Goal: Task Accomplishment & Management: Manage account settings

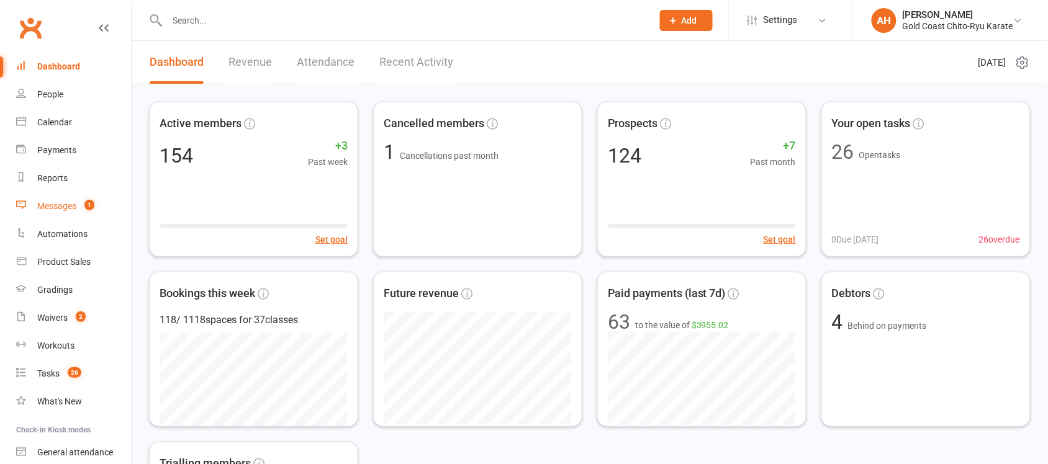
scroll to position [348, 0]
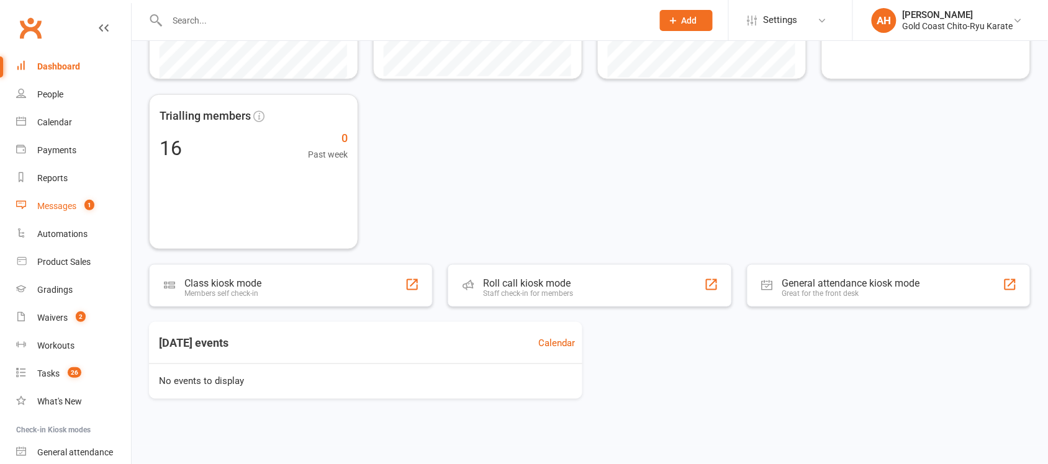
click at [58, 208] on div "Messages" at bounding box center [56, 206] width 39 height 10
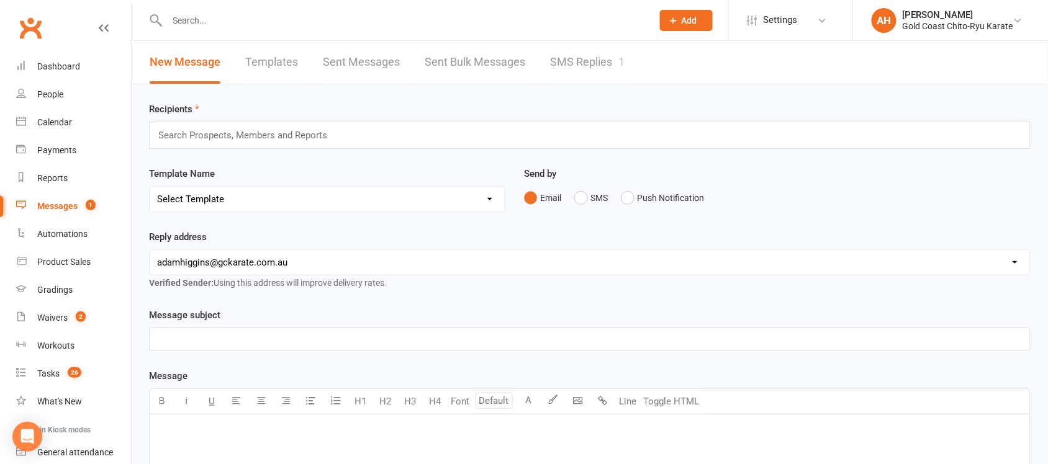
click at [590, 60] on link "SMS Replies 1" at bounding box center [587, 62] width 74 height 43
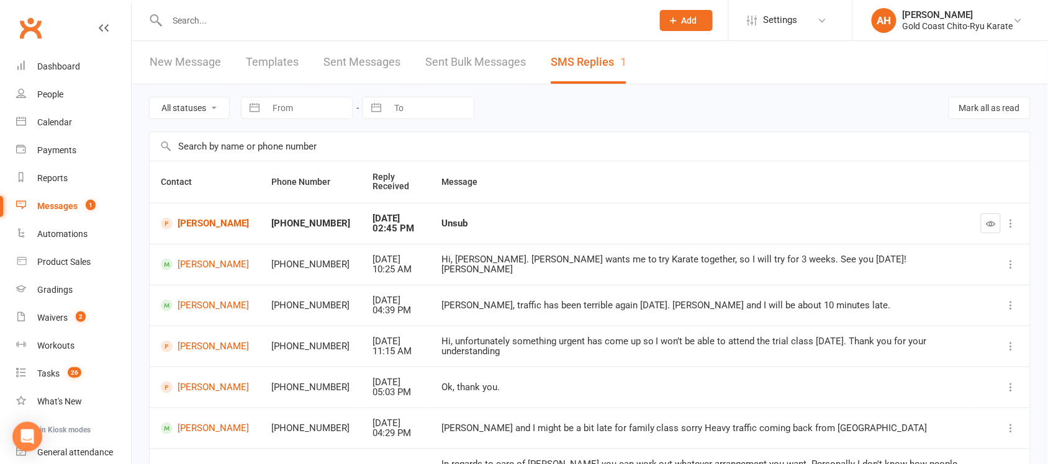
click at [456, 227] on div "Unsub" at bounding box center [699, 224] width 517 height 11
click at [991, 222] on icon "button" at bounding box center [990, 223] width 9 height 9
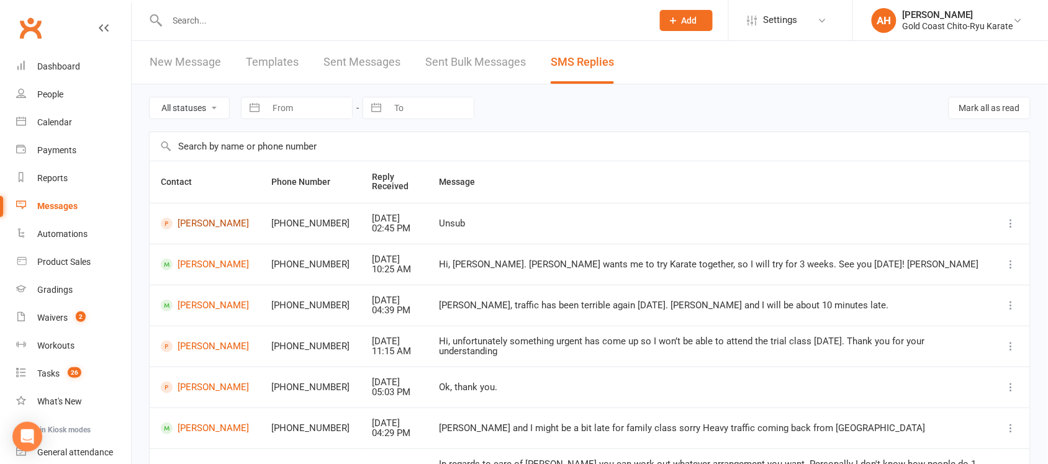
click at [203, 219] on link "[PERSON_NAME]" at bounding box center [205, 224] width 88 height 12
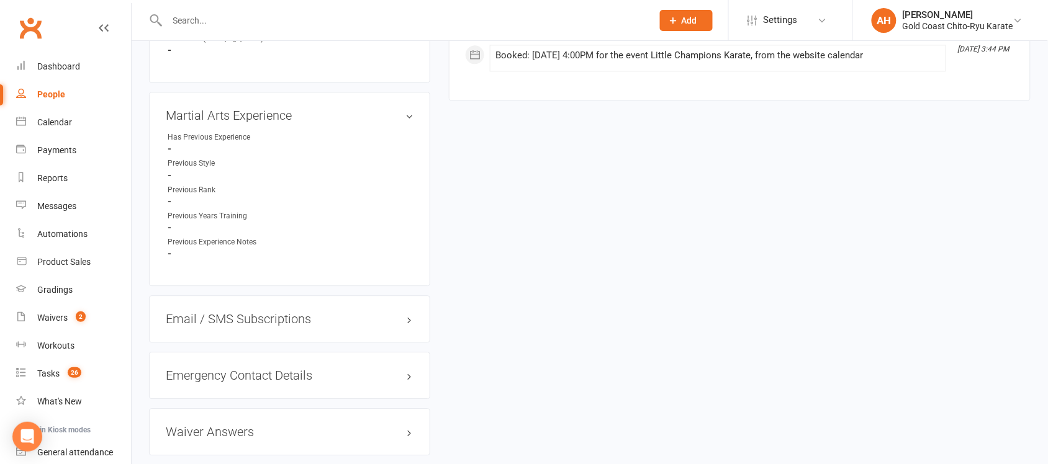
scroll to position [910, 0]
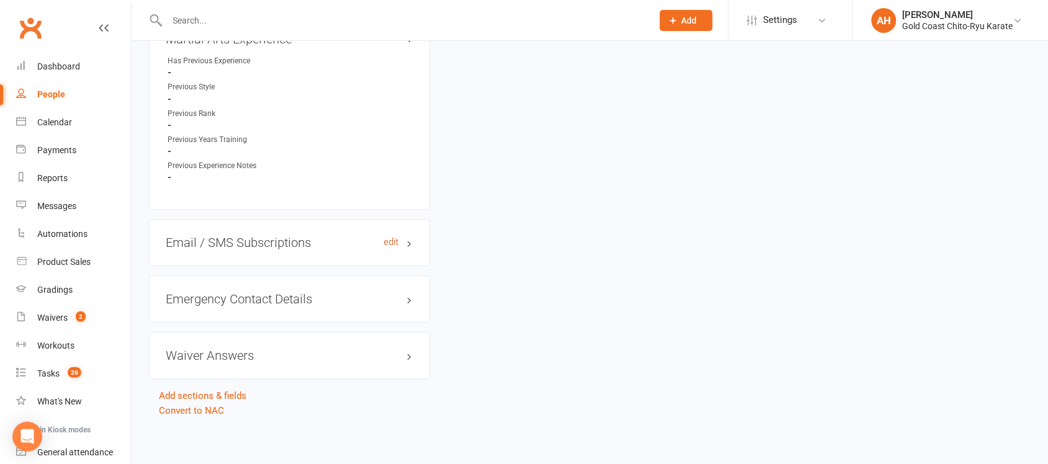
click at [394, 237] on link "edit" at bounding box center [391, 242] width 15 height 11
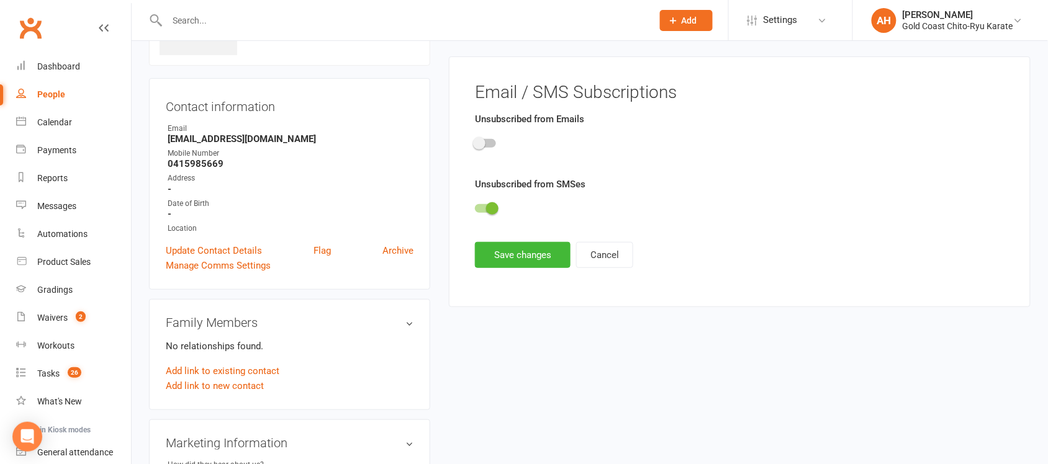
scroll to position [85, 0]
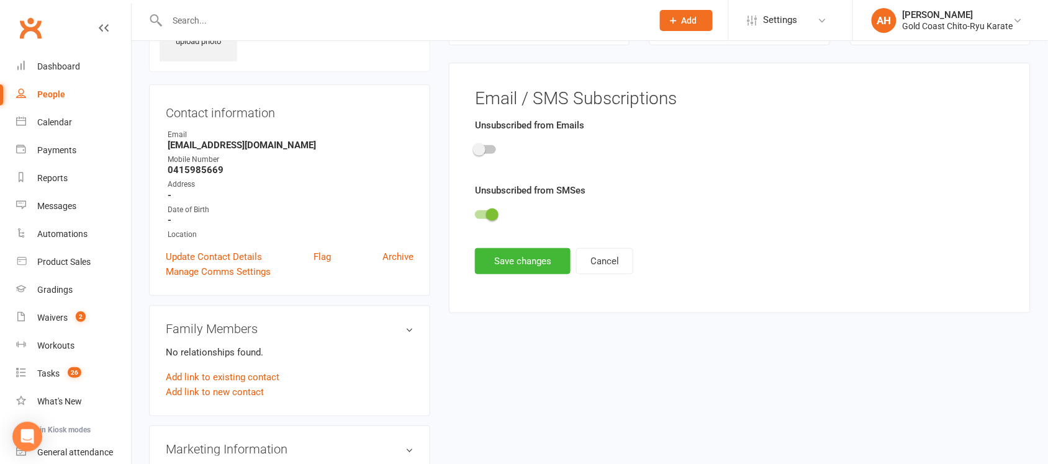
click at [494, 213] on span at bounding box center [492, 215] width 12 height 12
click at [475, 213] on input "checkbox" at bounding box center [475, 213] width 0 height 0
click at [480, 216] on span at bounding box center [479, 215] width 12 height 12
click at [475, 213] on input "checkbox" at bounding box center [475, 213] width 0 height 0
click at [482, 150] on span at bounding box center [479, 149] width 12 height 12
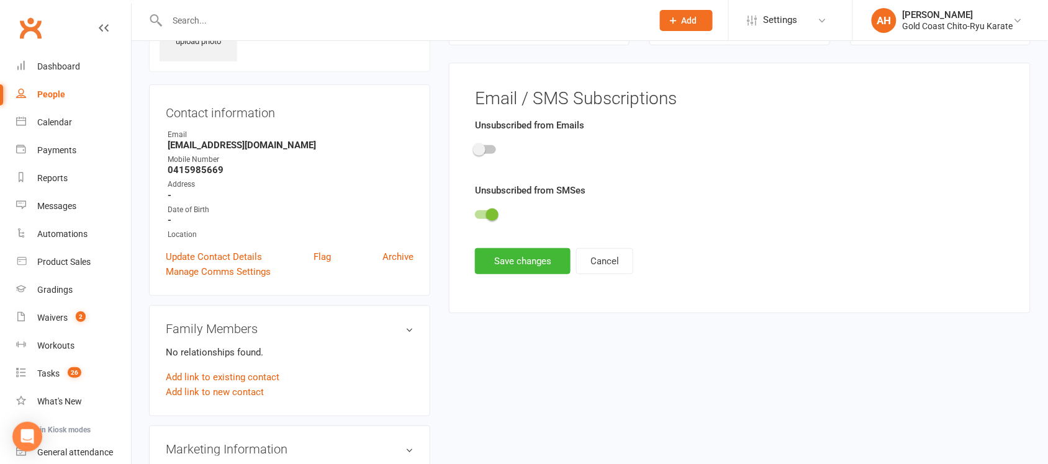
click at [475, 148] on input "checkbox" at bounding box center [475, 148] width 0 height 0
click at [528, 267] on button "Save changes" at bounding box center [523, 261] width 96 height 26
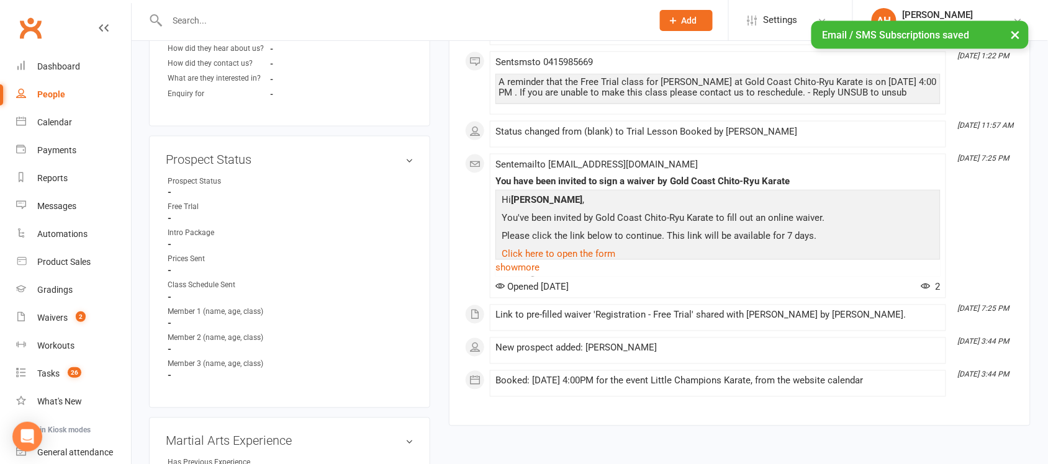
scroll to position [466, 0]
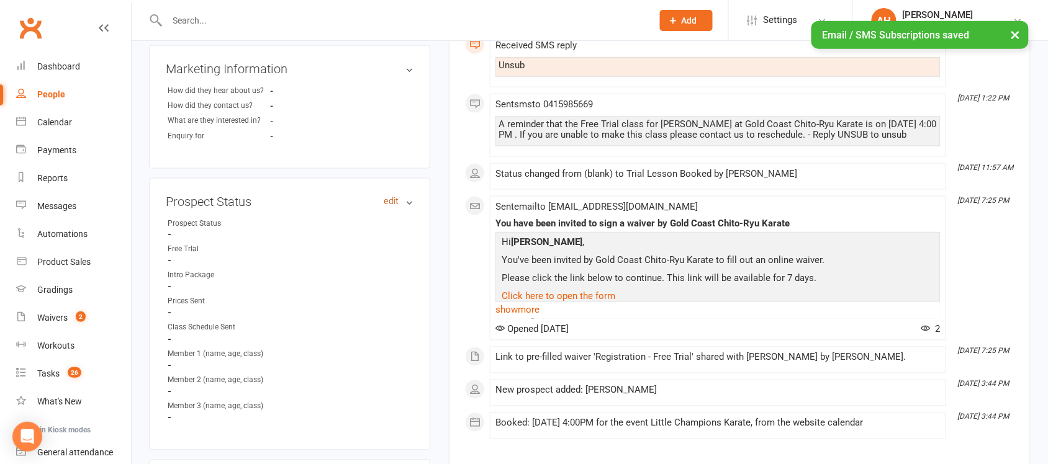
click at [388, 205] on link "edit" at bounding box center [391, 201] width 15 height 11
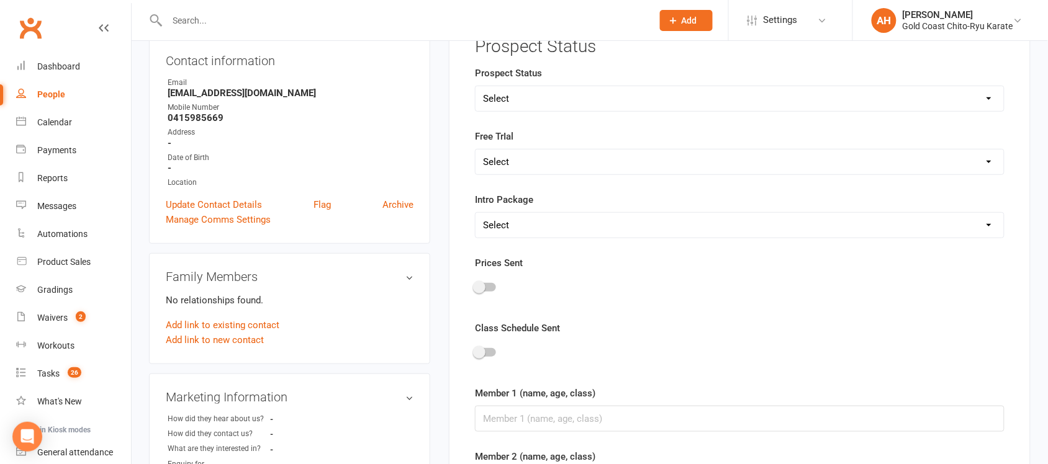
scroll to position [85, 0]
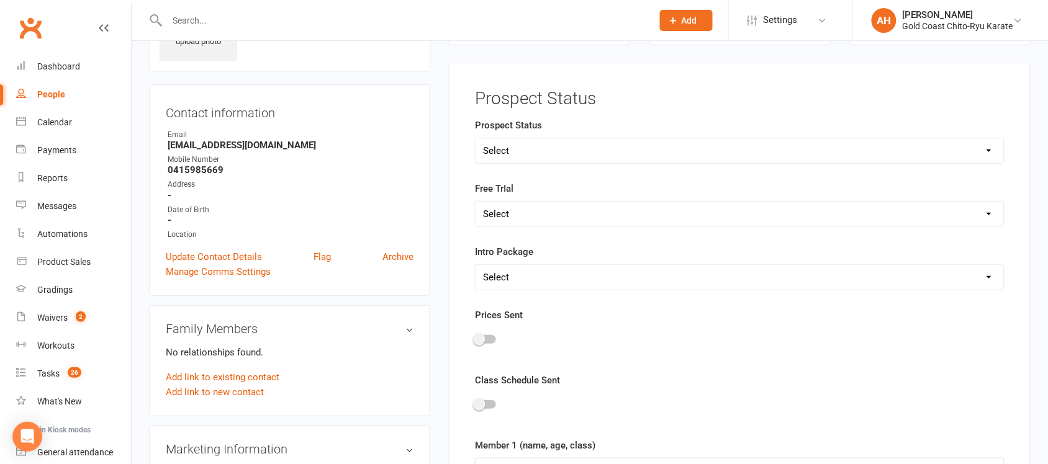
click at [509, 149] on select "Select Initial Contact In Progress Waiting for their answer on attending a tria…" at bounding box center [740, 150] width 528 height 25
select select "Lost Contact"
click at [476, 138] on select "Select Initial Contact In Progress Waiting for their answer on attending a tria…" at bounding box center [740, 150] width 528 height 25
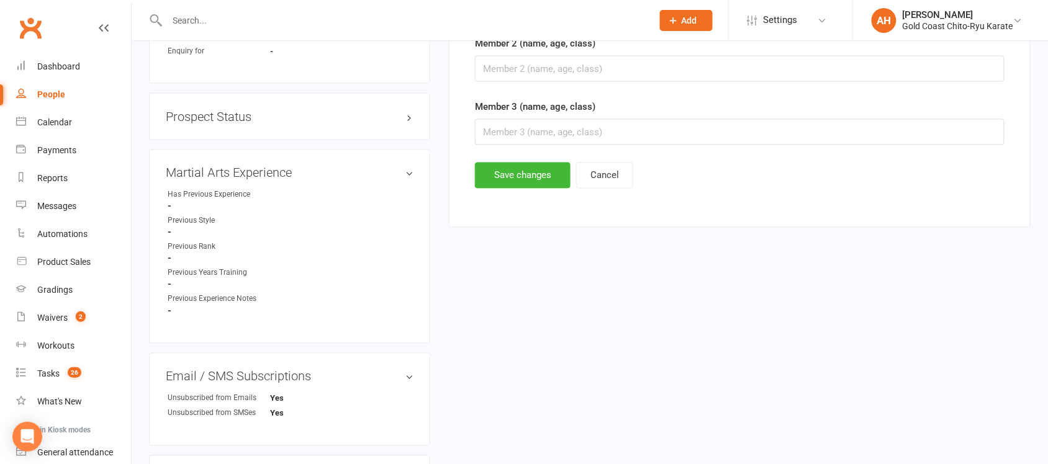
click at [531, 174] on button "Save changes" at bounding box center [523, 176] width 96 height 26
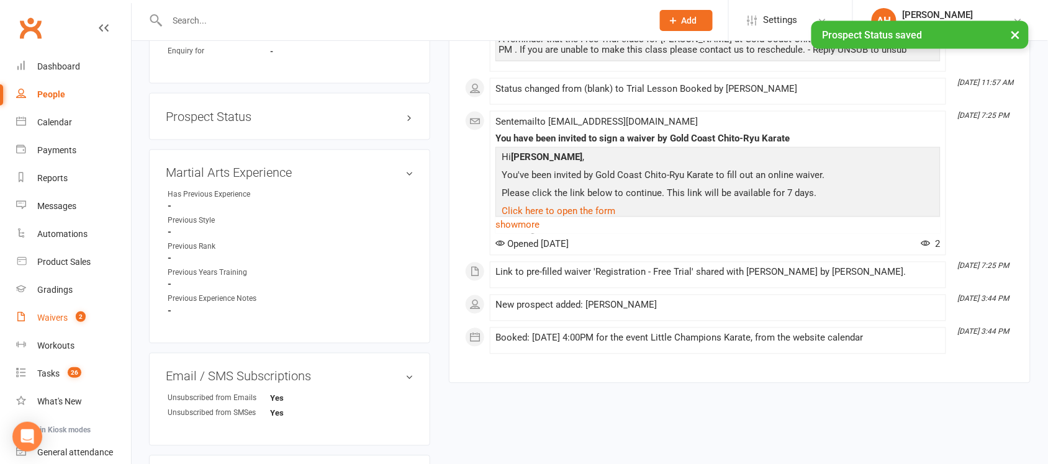
click at [58, 321] on div "Waivers" at bounding box center [52, 318] width 30 height 10
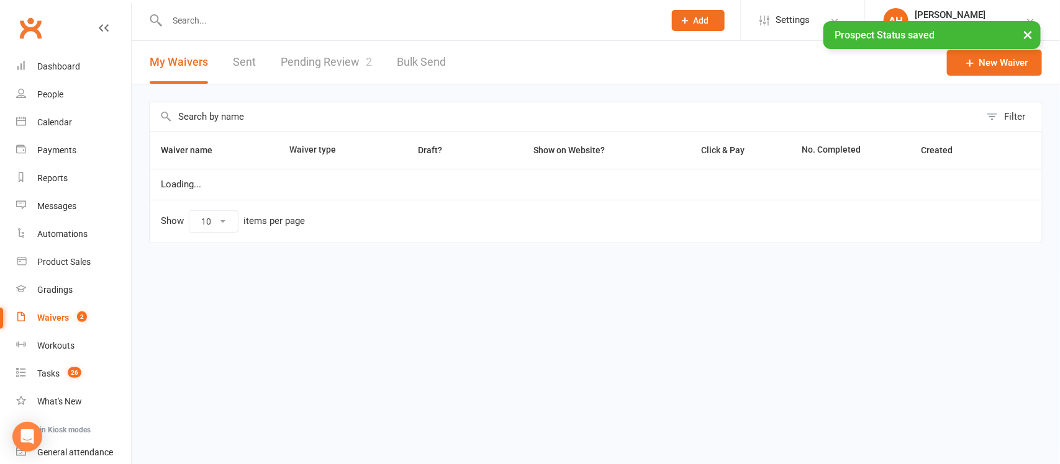
select select "25"
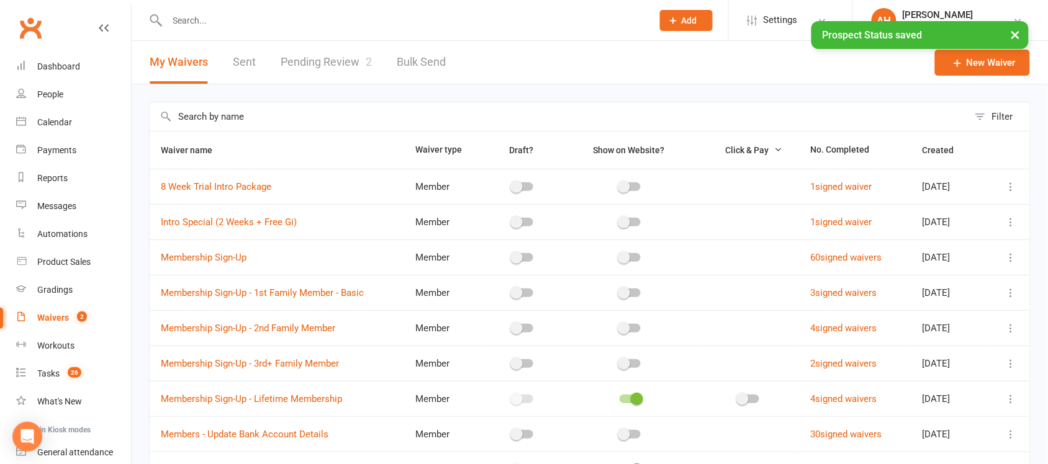
click at [334, 59] on link "Pending Review 2" at bounding box center [326, 62] width 91 height 43
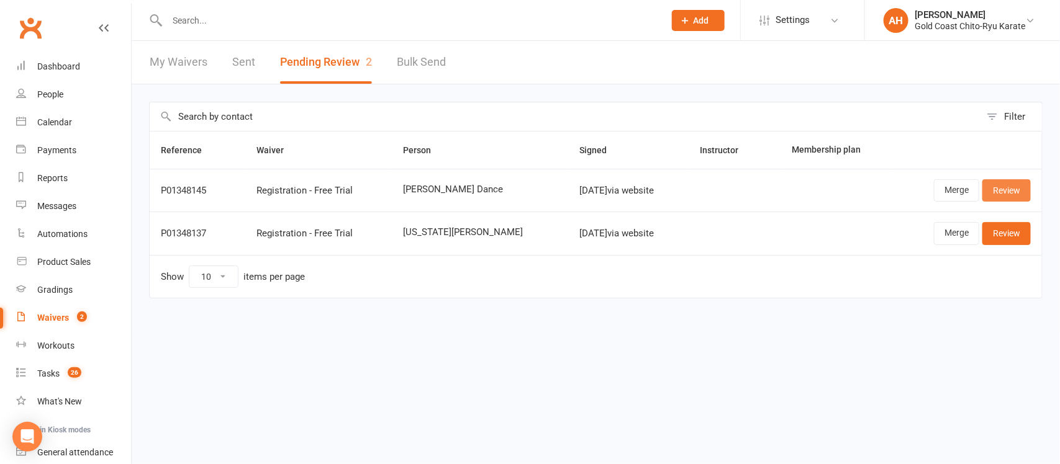
click at [1010, 187] on link "Review" at bounding box center [1006, 190] width 48 height 22
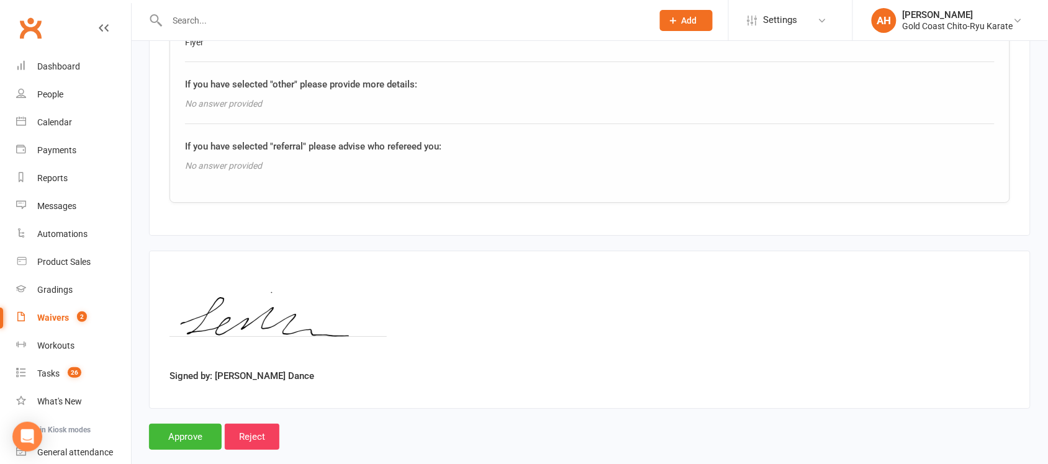
scroll to position [1196, 0]
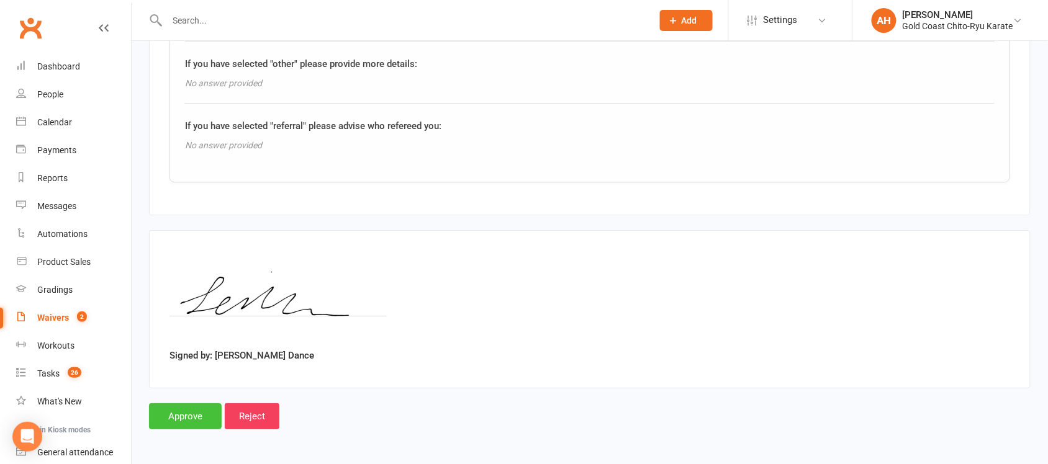
click at [196, 412] on input "Approve" at bounding box center [185, 416] width 73 height 26
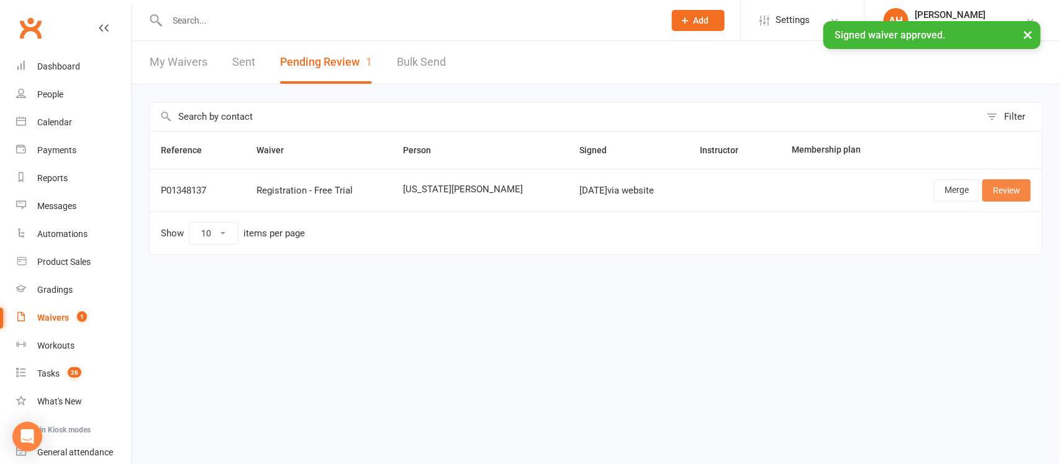
click at [1004, 191] on link "Review" at bounding box center [1006, 190] width 48 height 22
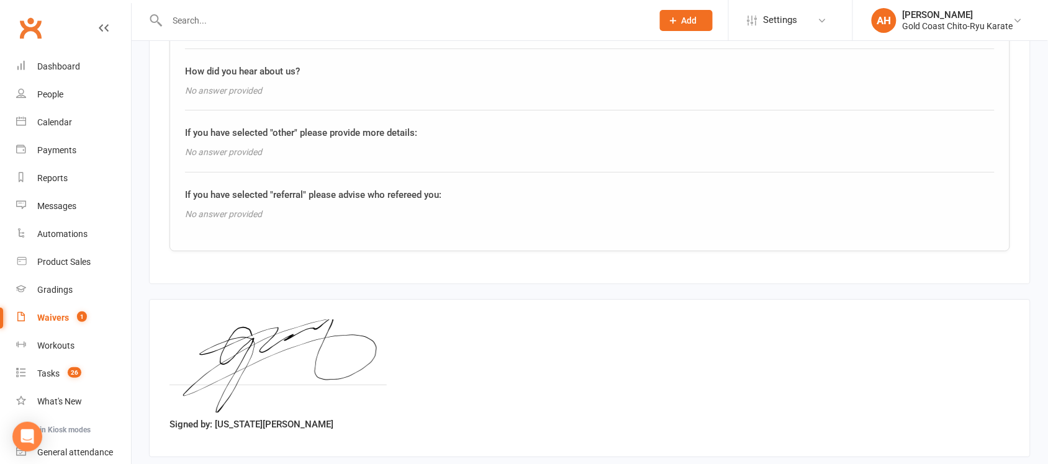
scroll to position [1196, 0]
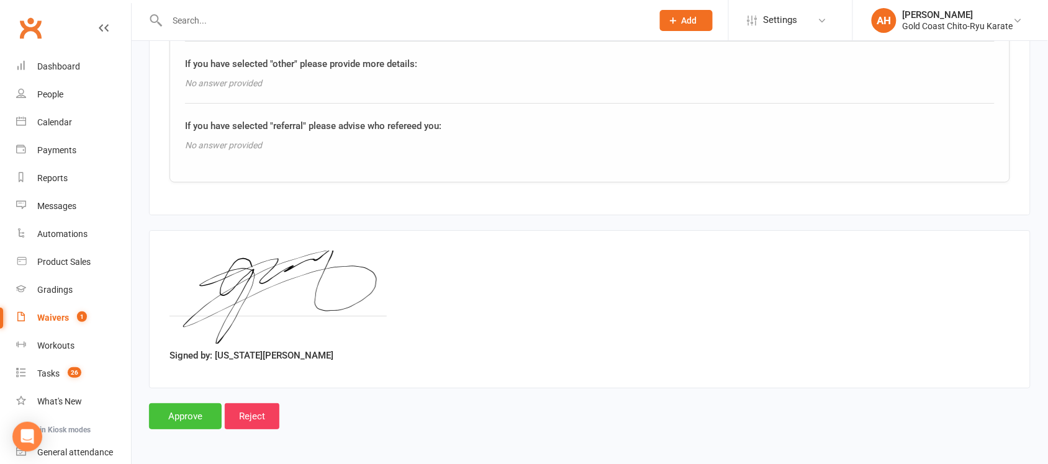
click at [188, 411] on input "Approve" at bounding box center [185, 416] width 73 height 26
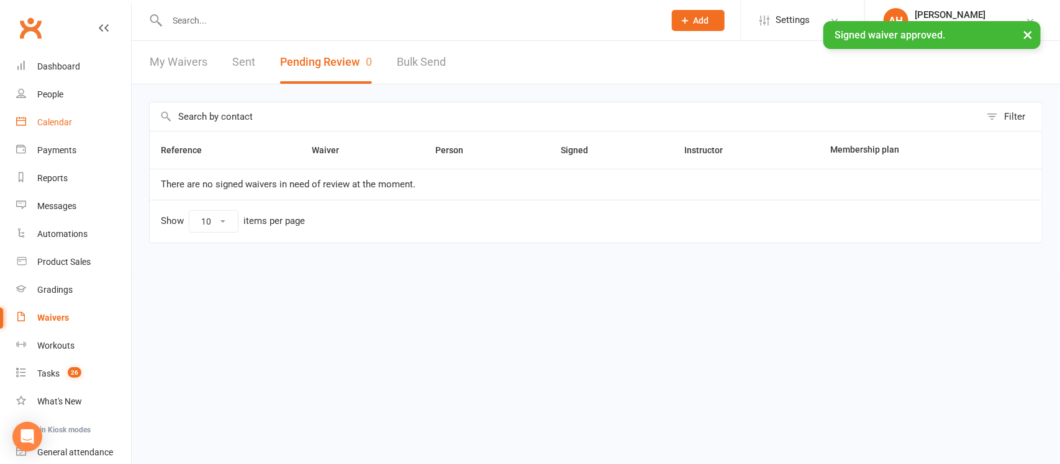
click at [45, 118] on div "Calendar" at bounding box center [54, 122] width 35 height 10
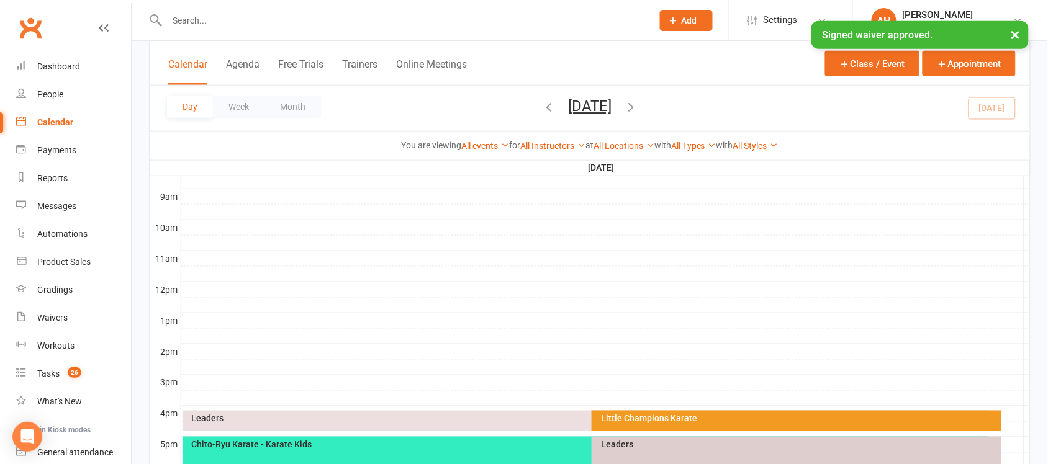
scroll to position [466, 0]
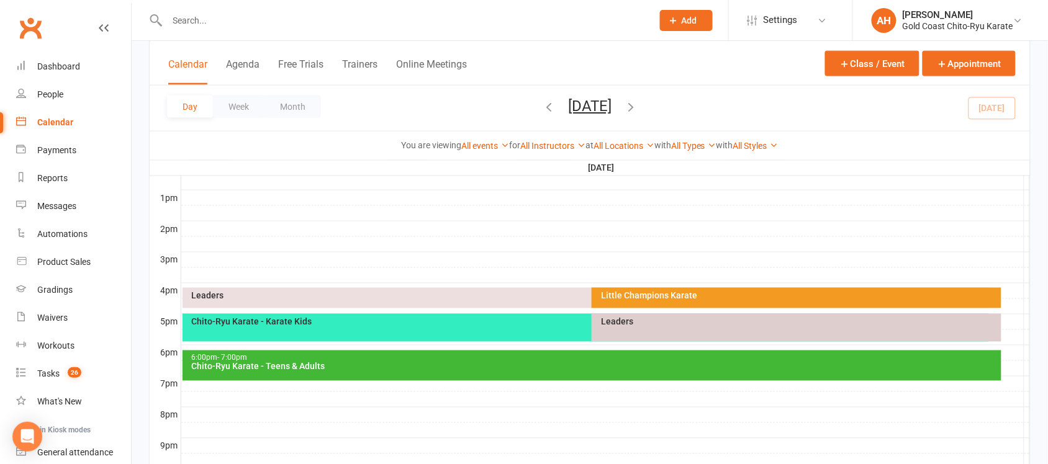
click at [365, 366] on div "Chito-Ryu Karate - Teens & Adults" at bounding box center [595, 367] width 808 height 9
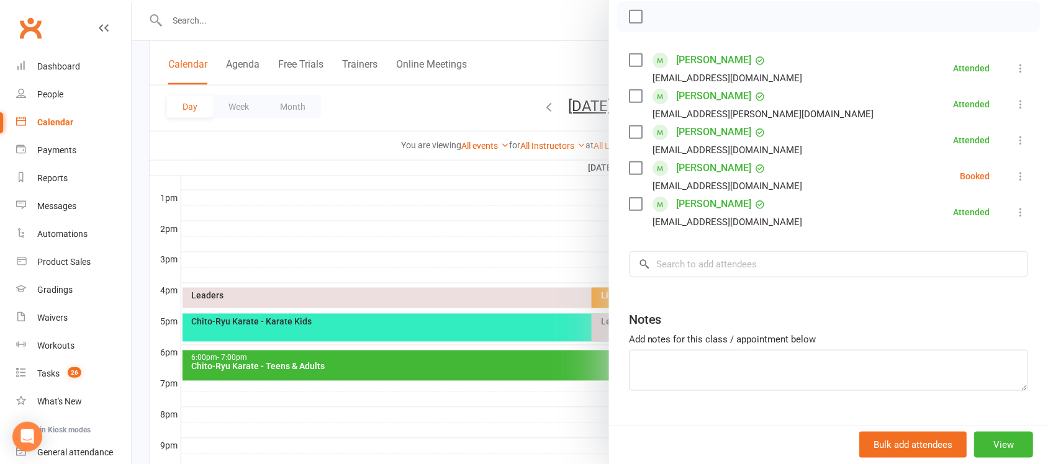
scroll to position [209, 0]
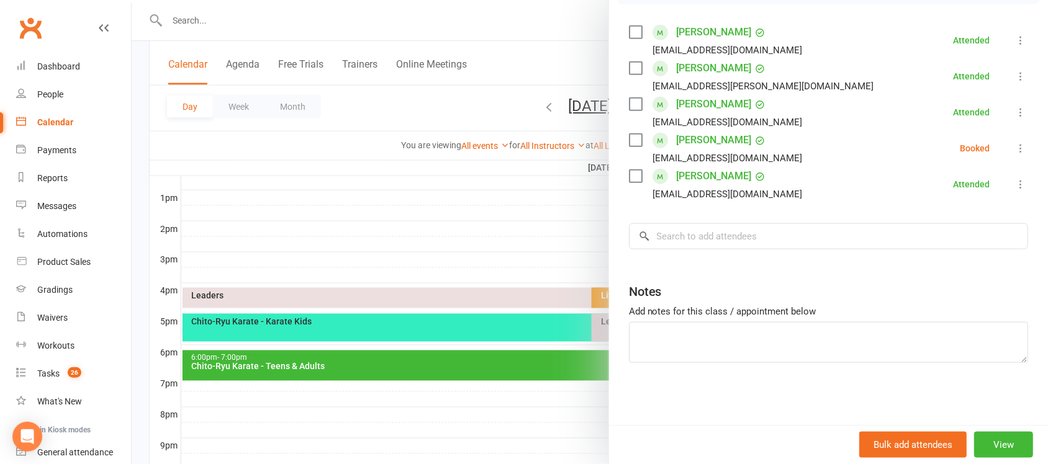
click at [1014, 143] on icon at bounding box center [1020, 148] width 12 height 12
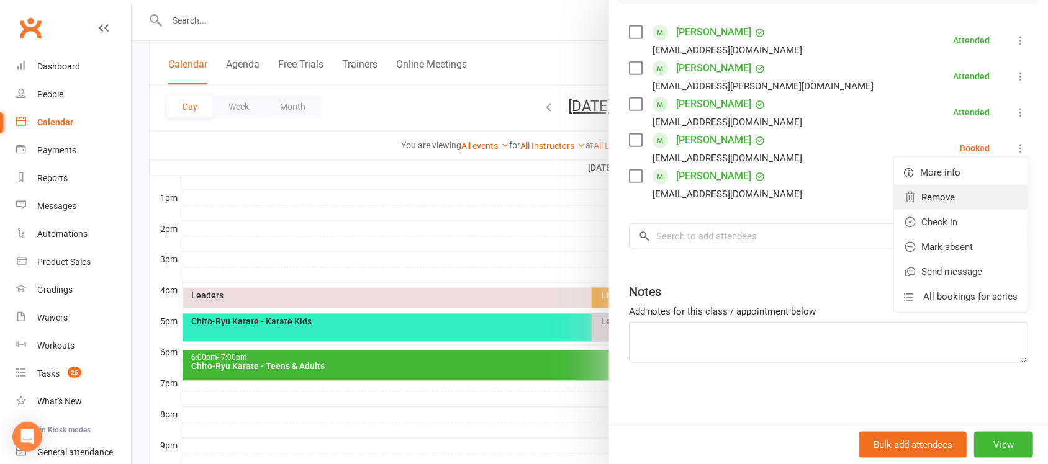
click at [923, 192] on link "Remove" at bounding box center [960, 197] width 133 height 25
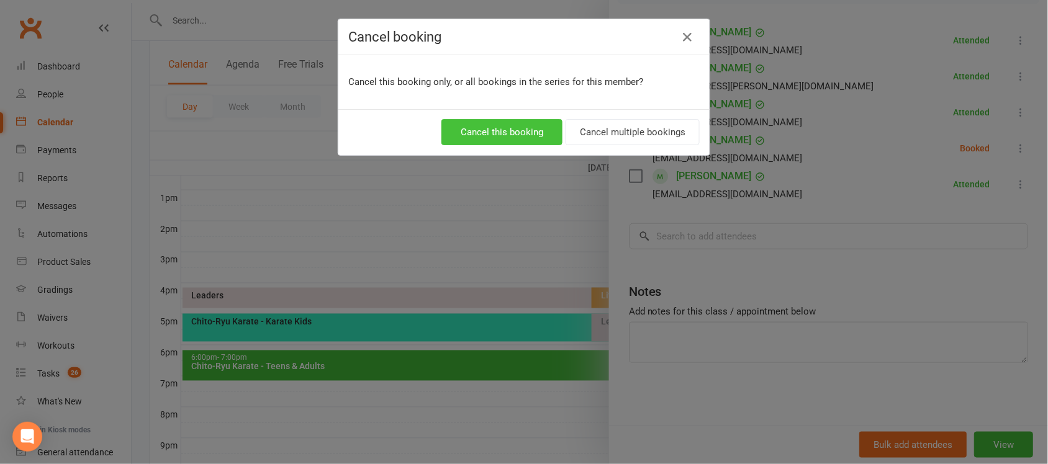
click at [500, 140] on button "Cancel this booking" at bounding box center [501, 132] width 121 height 26
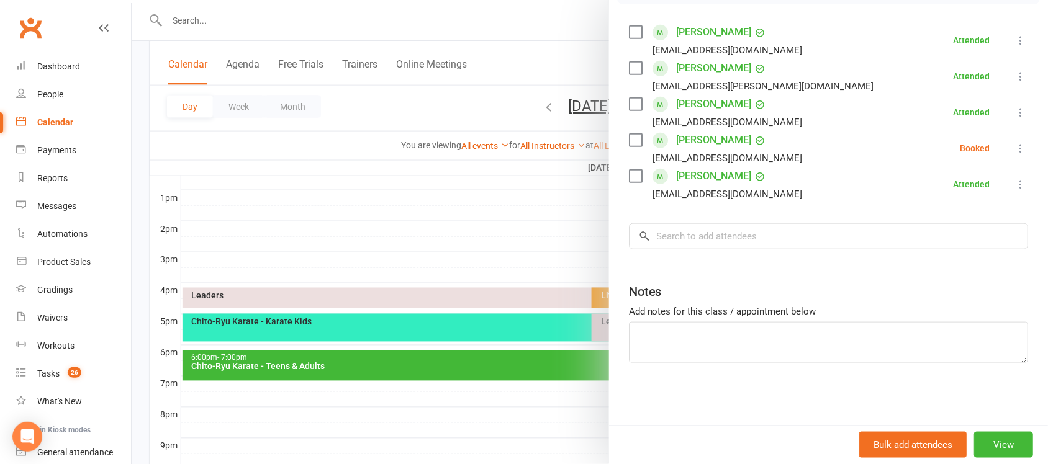
scroll to position [174, 0]
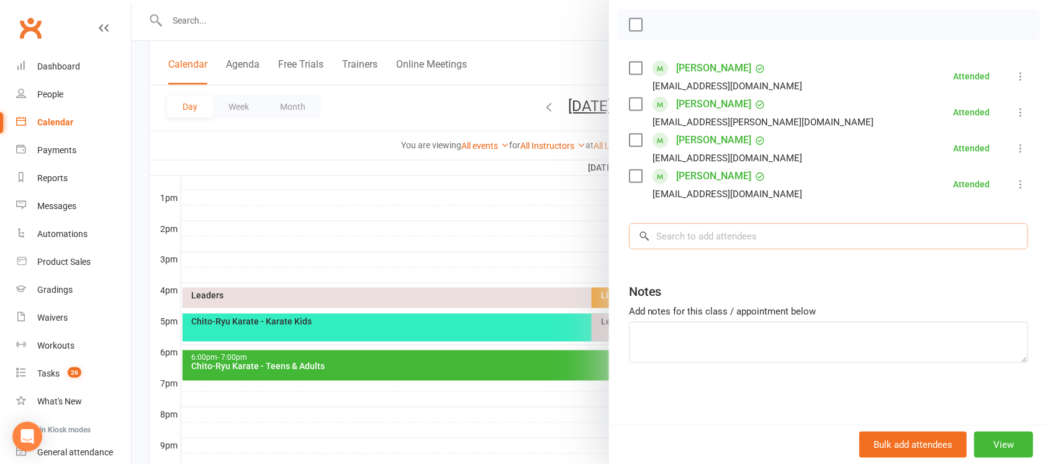
click at [696, 240] on input "search" at bounding box center [828, 236] width 399 height 26
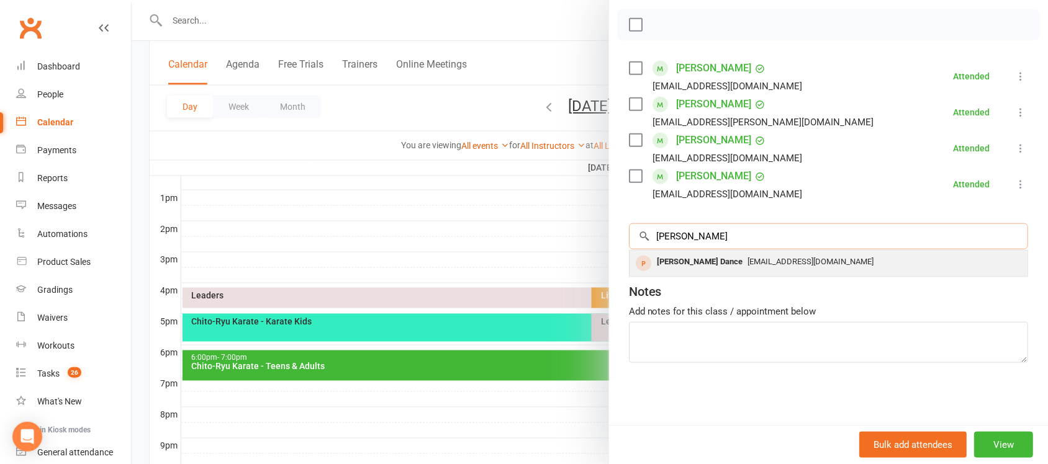
type input "[PERSON_NAME]"
click at [675, 266] on div "[PERSON_NAME] Dance" at bounding box center [700, 262] width 96 height 18
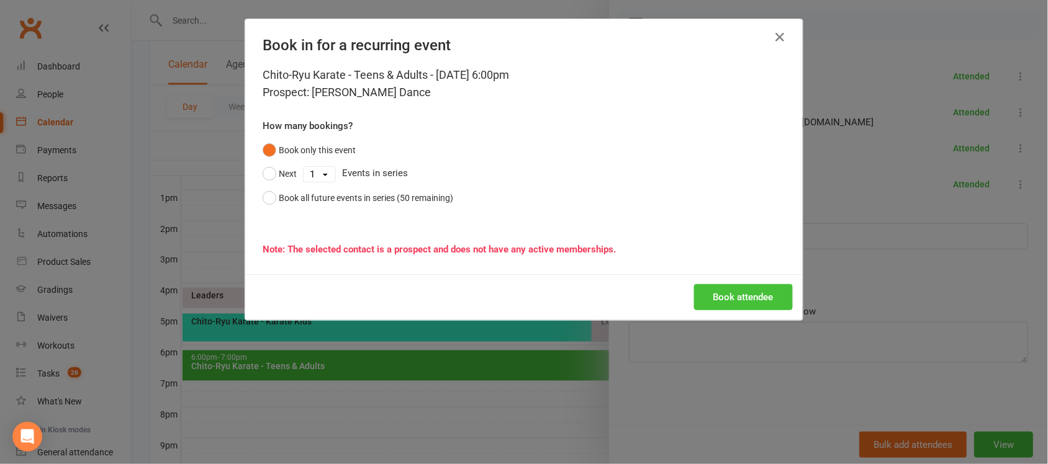
click at [731, 292] on button "Book attendee" at bounding box center [743, 297] width 99 height 26
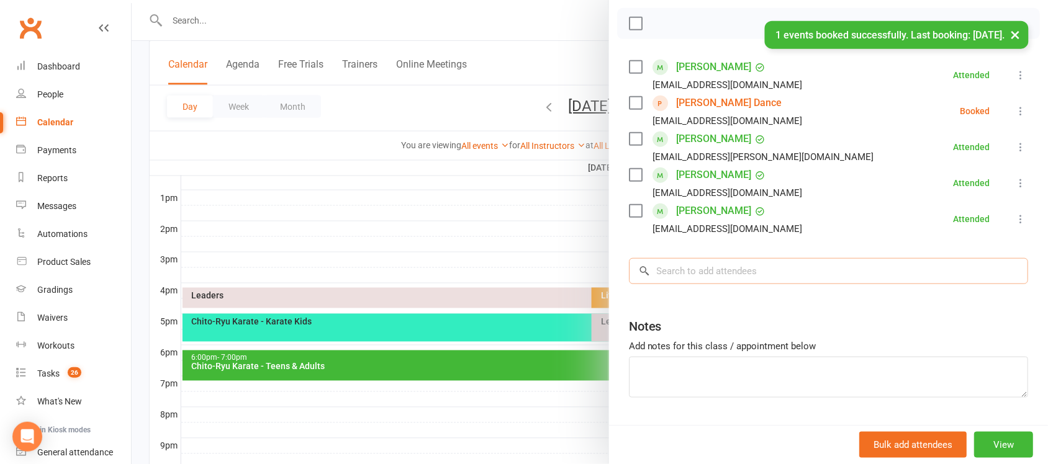
drag, startPoint x: 693, startPoint y: 265, endPoint x: 687, endPoint y: 274, distance: 11.2
click at [693, 267] on input "search" at bounding box center [828, 271] width 399 height 26
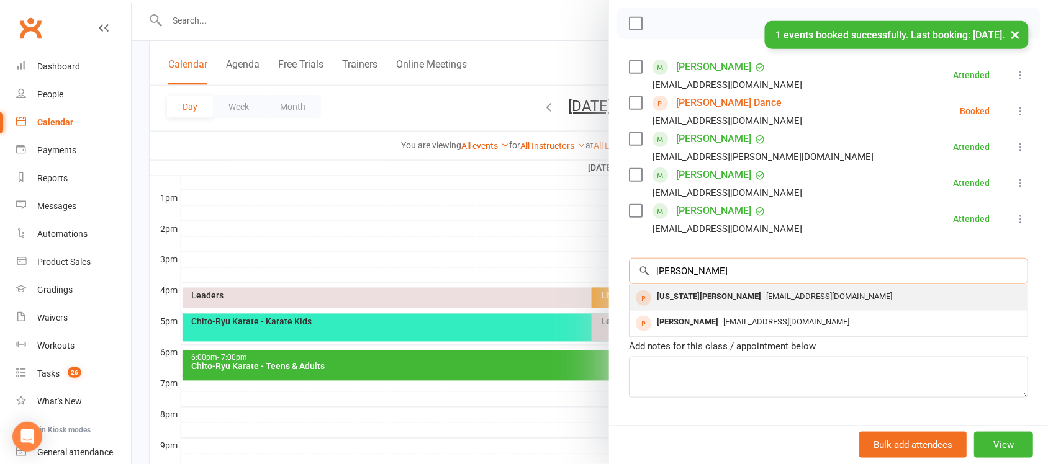
type input "[PERSON_NAME]"
click at [687, 302] on div "[US_STATE][PERSON_NAME]" at bounding box center [709, 297] width 114 height 18
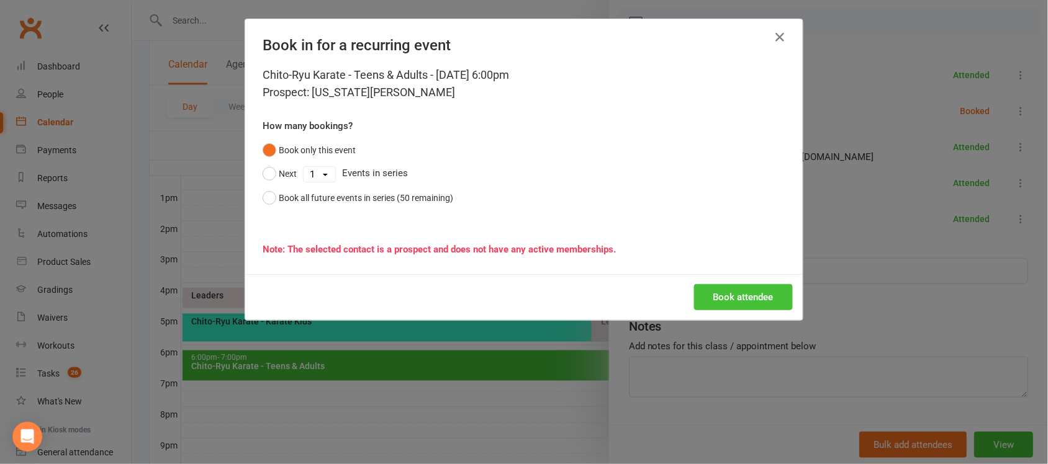
click at [736, 295] on button "Book attendee" at bounding box center [743, 297] width 99 height 26
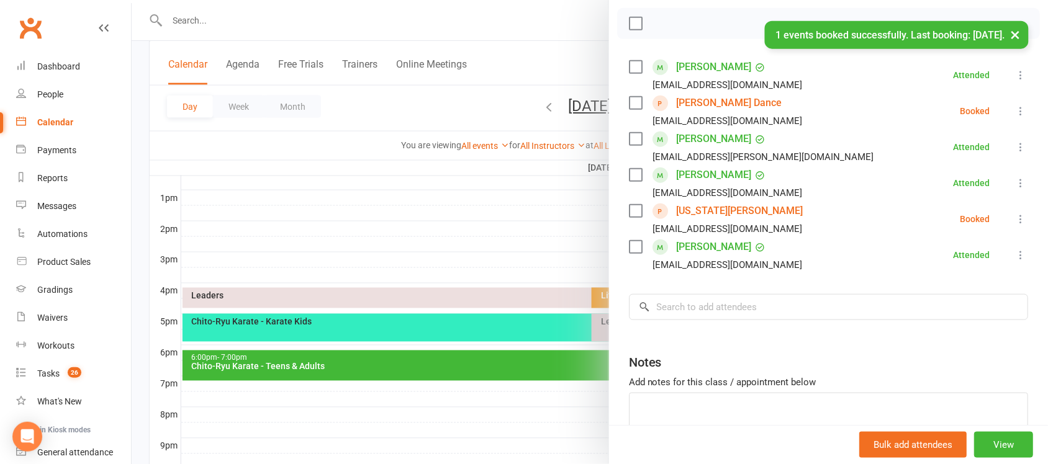
click at [993, 102] on li "[PERSON_NAME] Dance [EMAIL_ADDRESS][DOMAIN_NAME] Booked More info Remove Check …" at bounding box center [828, 111] width 399 height 36
click at [1014, 112] on icon at bounding box center [1020, 111] width 12 height 12
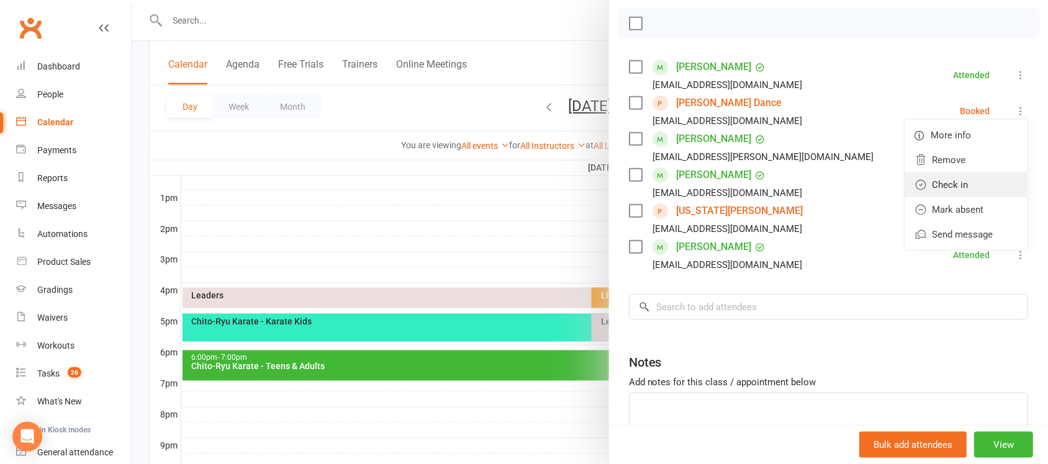
click at [928, 185] on link "Check in" at bounding box center [965, 185] width 123 height 25
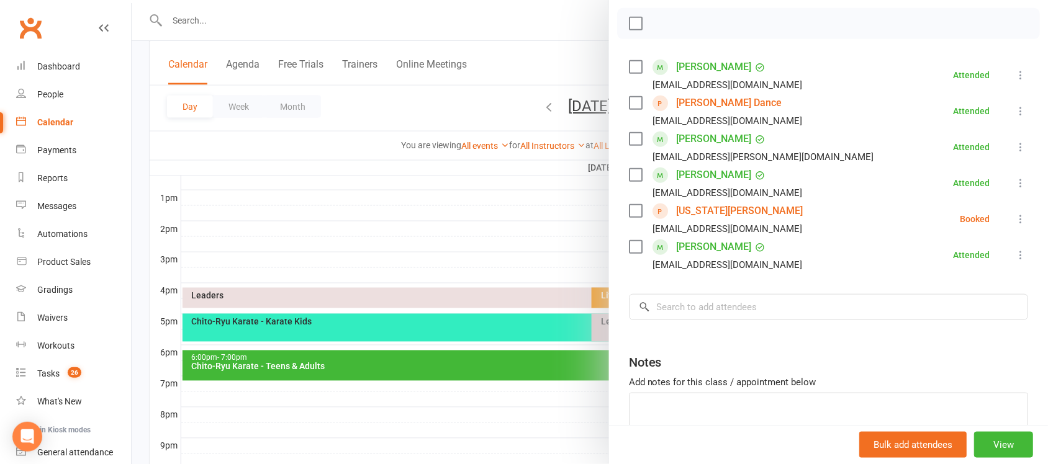
click at [1014, 221] on icon at bounding box center [1020, 219] width 12 height 12
click at [936, 295] on link "Check in" at bounding box center [965, 293] width 123 height 25
click at [629, 215] on label at bounding box center [635, 211] width 12 height 12
click at [630, 101] on label at bounding box center [635, 103] width 12 height 12
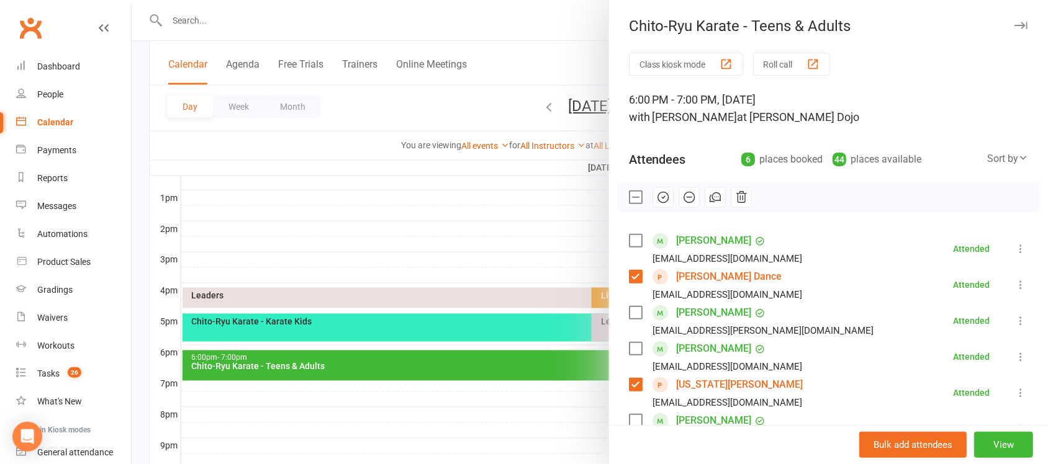
scroll to position [0, 0]
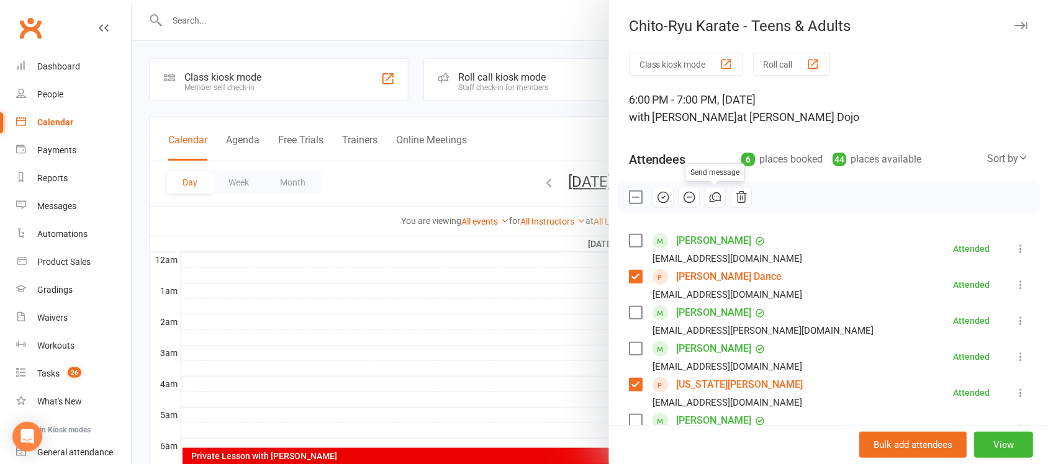
click at [712, 200] on icon "button" at bounding box center [716, 197] width 8 height 8
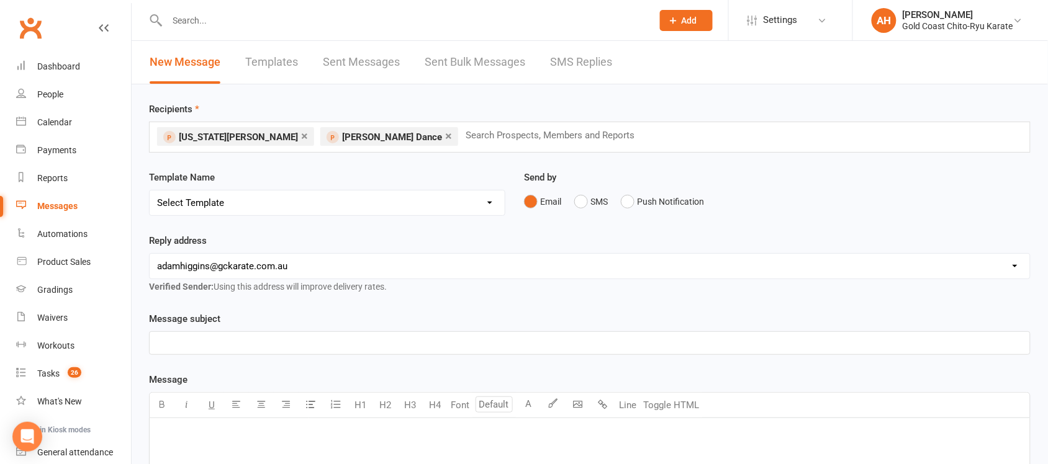
click at [491, 201] on select "Select Template [Email] Billing - Annual Payment due to be processed [Email] Bi…" at bounding box center [327, 203] width 355 height 25
select select "125"
click at [150, 191] on select "Select Template [Email] Billing - Annual Payment due to be processed [Email] Bi…" at bounding box center [327, 203] width 355 height 25
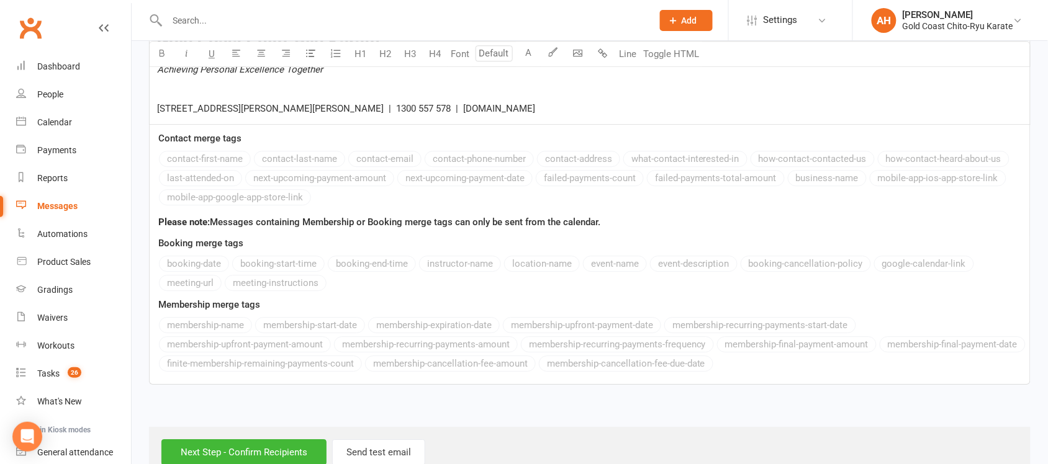
scroll to position [1001, 0]
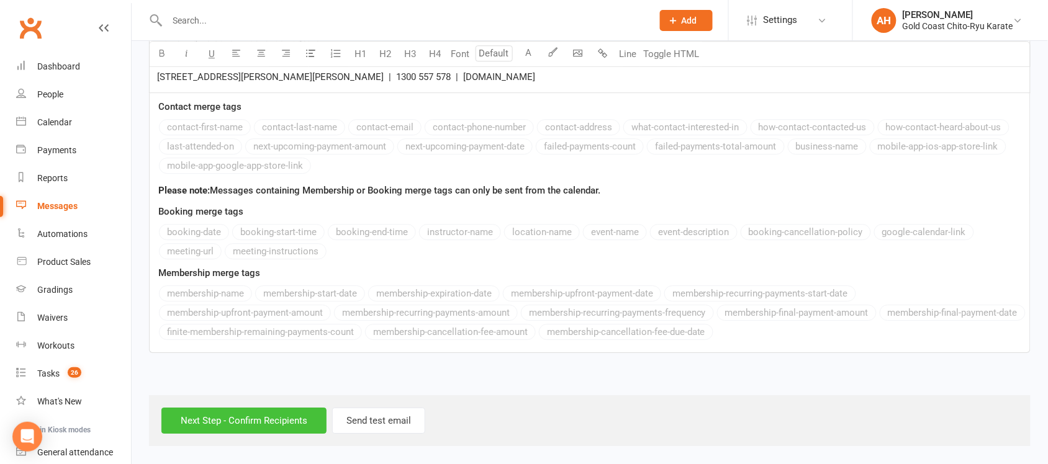
click at [245, 421] on input "Next Step - Confirm Recipients" at bounding box center [243, 421] width 165 height 26
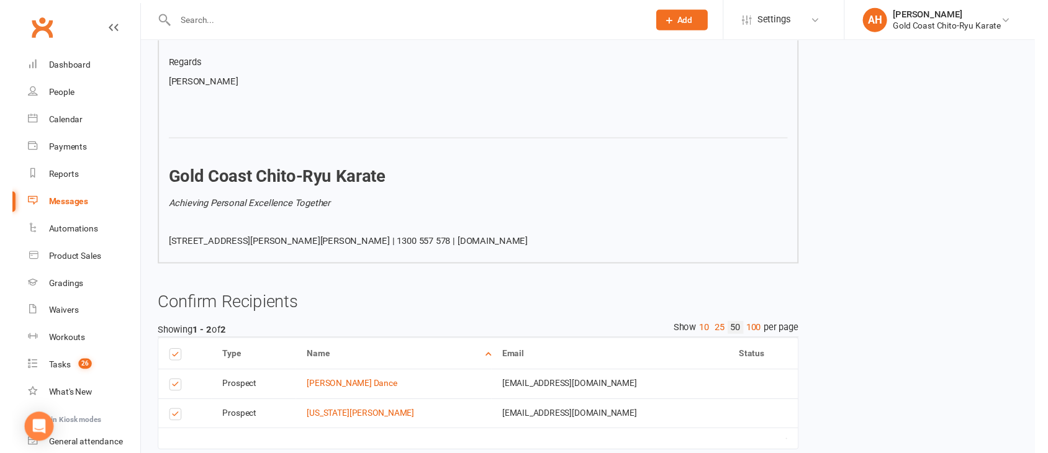
scroll to position [768, 0]
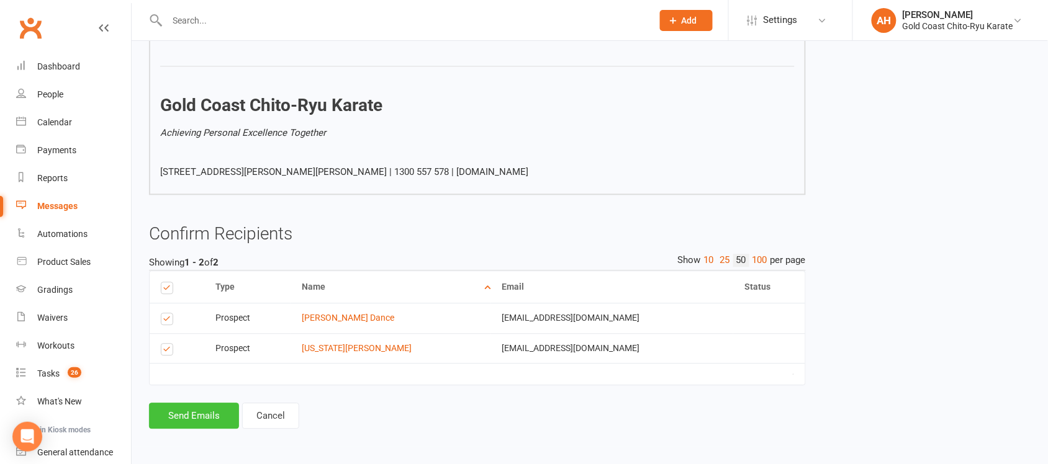
click at [202, 419] on button "Send Emails" at bounding box center [194, 416] width 90 height 26
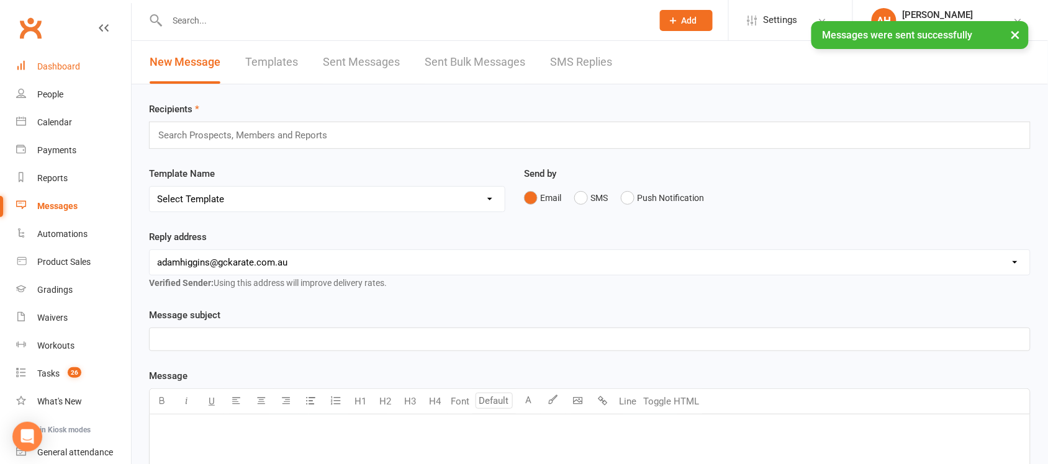
click at [59, 66] on div "Dashboard" at bounding box center [58, 66] width 43 height 10
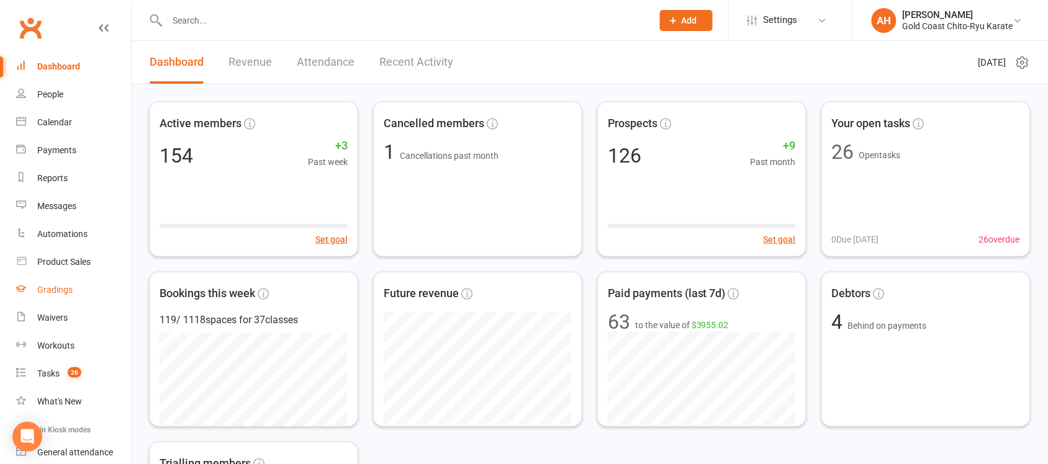
click at [48, 295] on div "Gradings" at bounding box center [54, 290] width 35 height 10
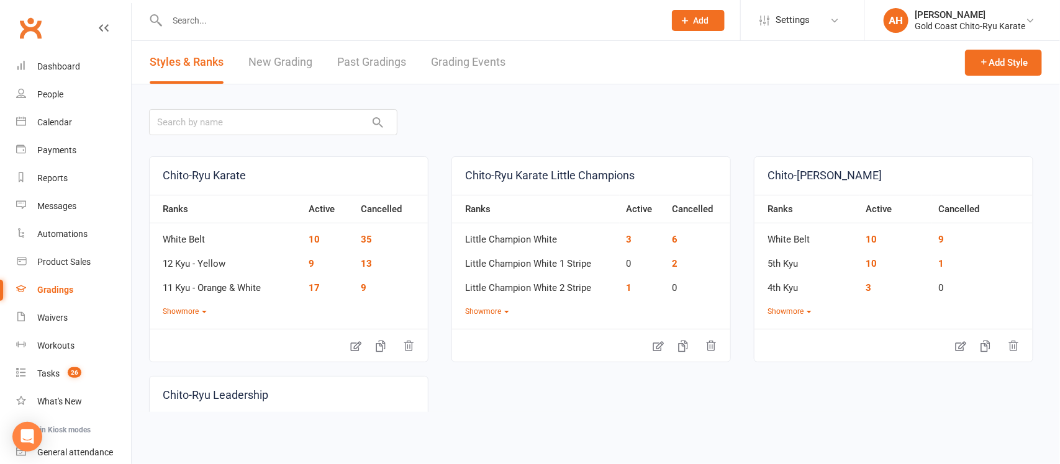
click at [473, 66] on link "Grading Events" at bounding box center [468, 62] width 74 height 43
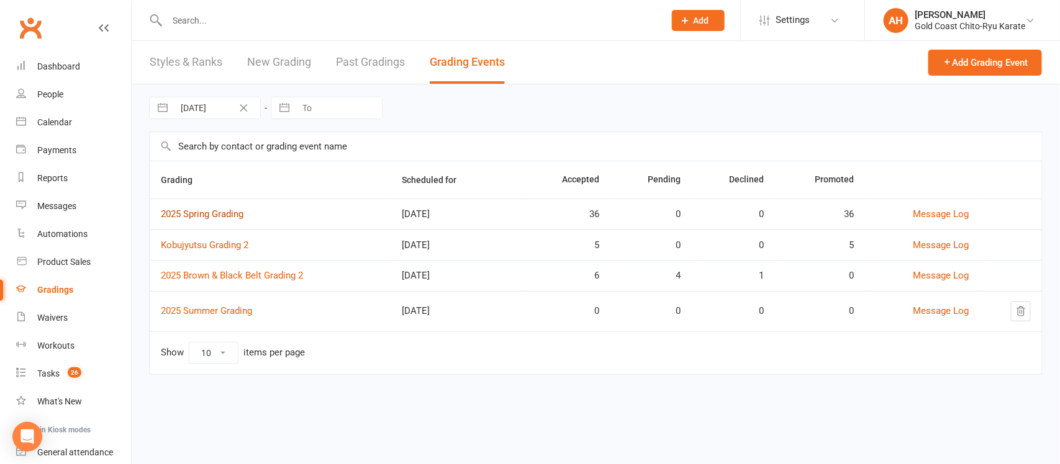
click at [212, 212] on link "2025 Spring Grading" at bounding box center [202, 214] width 83 height 11
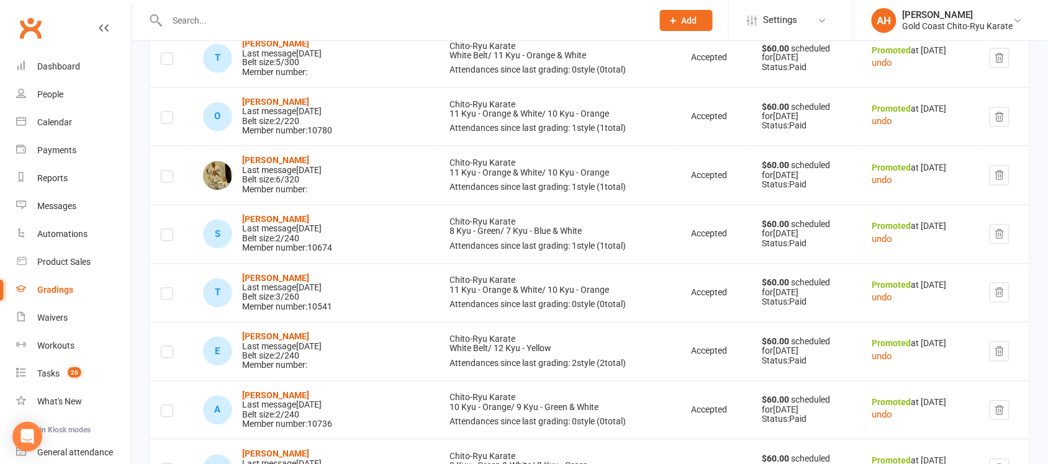
scroll to position [1164, 0]
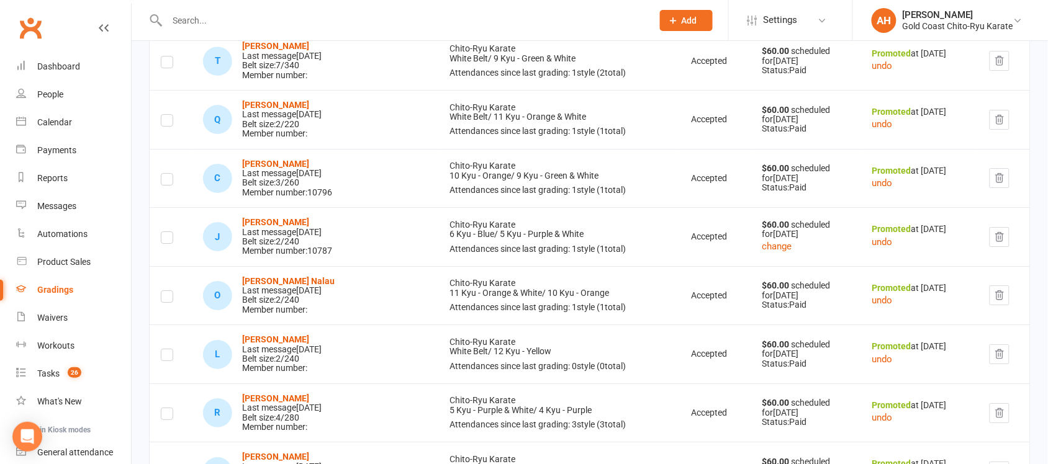
click at [267, 173] on div "Last message [DATE]" at bounding box center [287, 173] width 90 height 9
click at [266, 169] on strong "[PERSON_NAME]" at bounding box center [275, 164] width 67 height 10
